Goal: Task Accomplishment & Management: Use online tool/utility

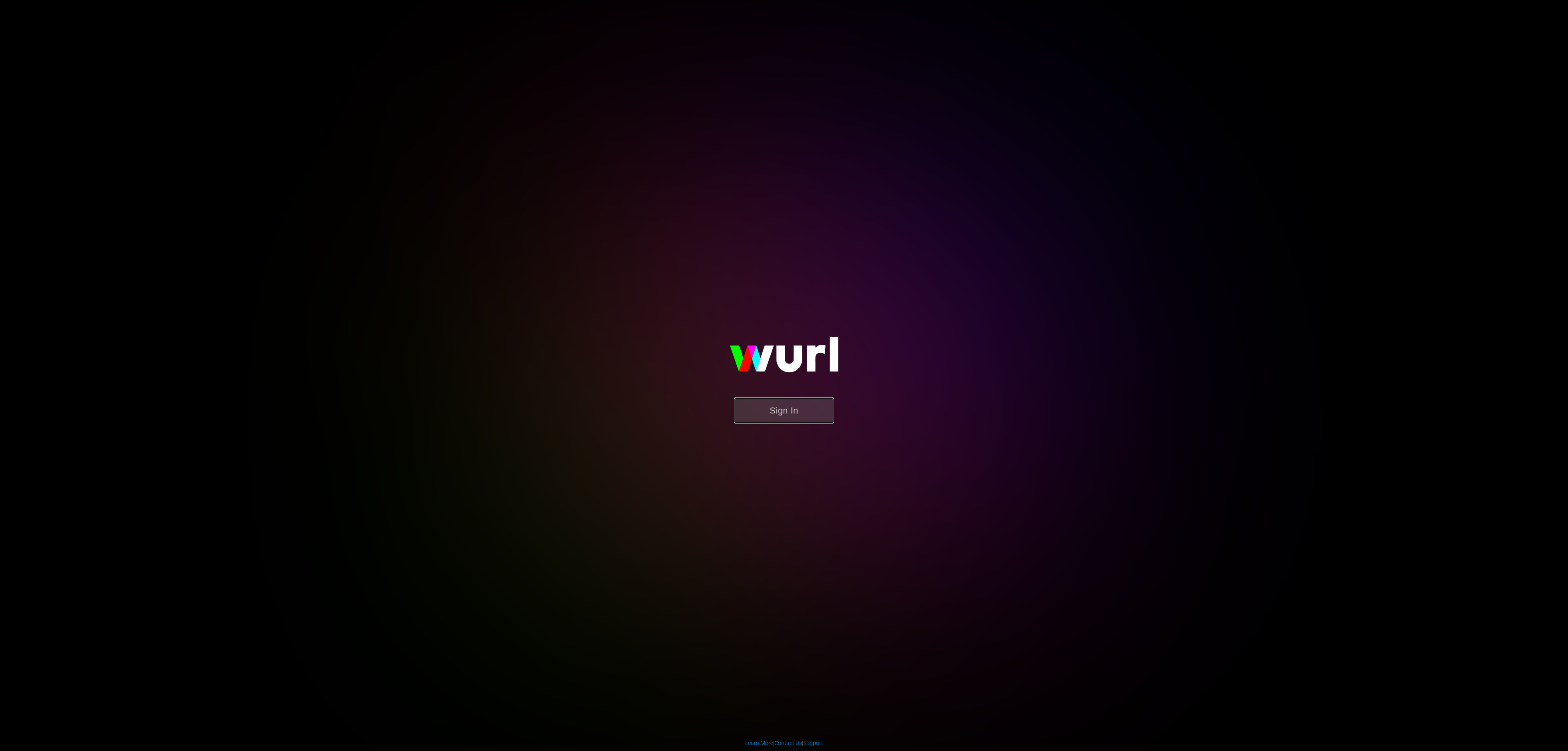
click at [772, 410] on button "Sign In" at bounding box center [784, 410] width 100 height 26
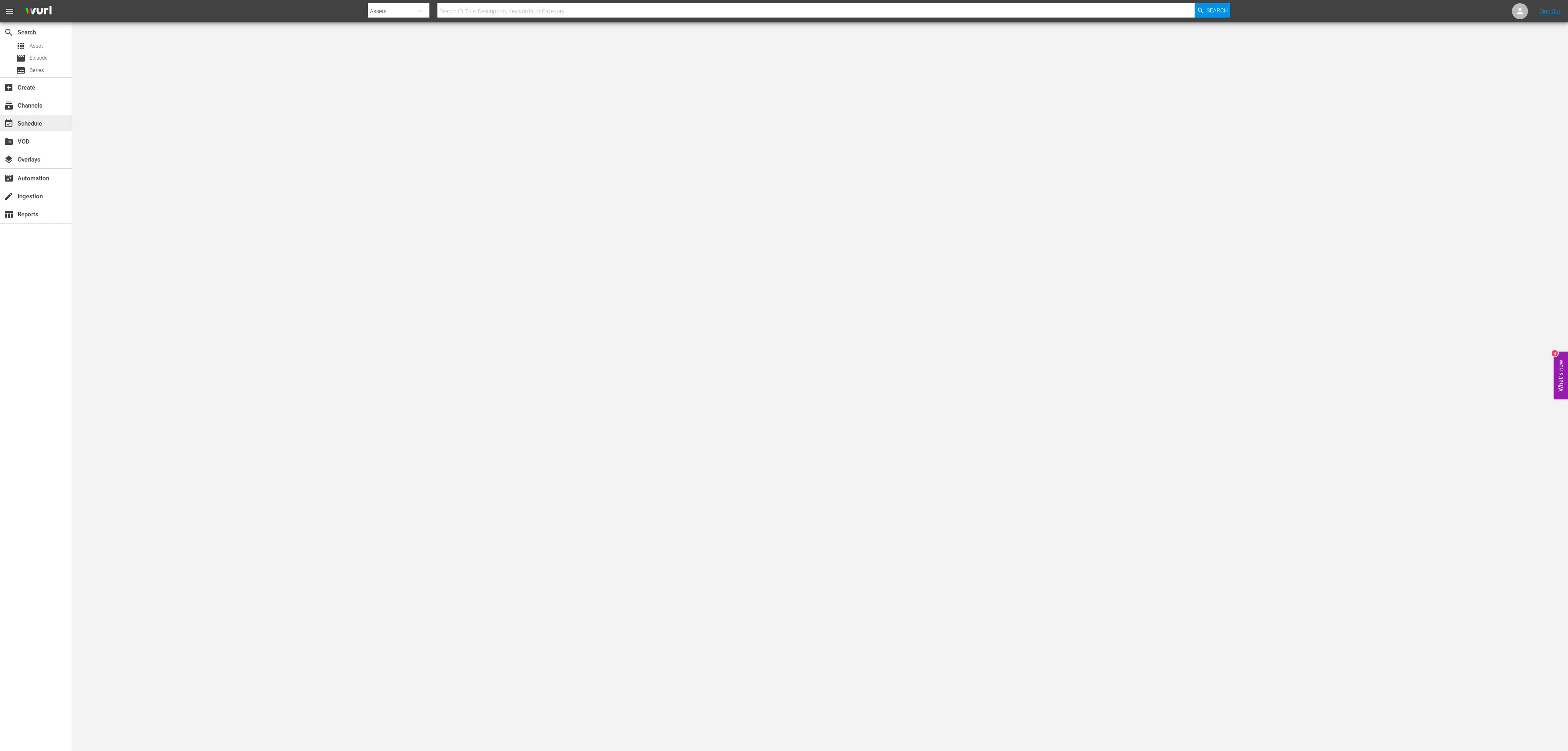
click at [34, 120] on div "event_available Schedule" at bounding box center [22, 122] width 45 height 7
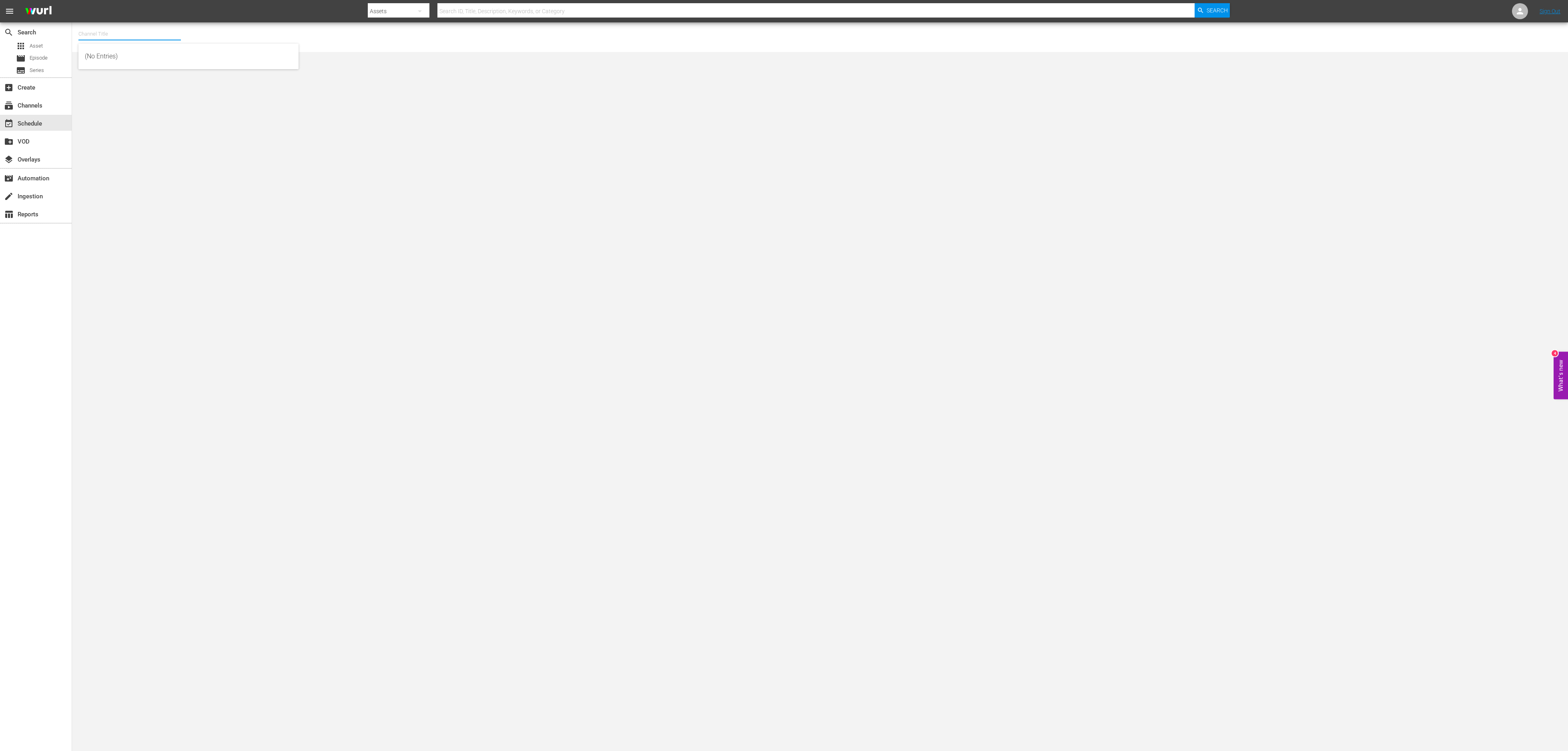
click at [159, 35] on input "text" at bounding box center [129, 34] width 102 height 19
click at [148, 75] on div "This Old House Shorts (180 - thisoldhouse_samsung)" at bounding box center [188, 76] width 207 height 19
type input "This Old House Shorts (180 - thisoldhouse_samsung)"
